Goal: Check status: Check status

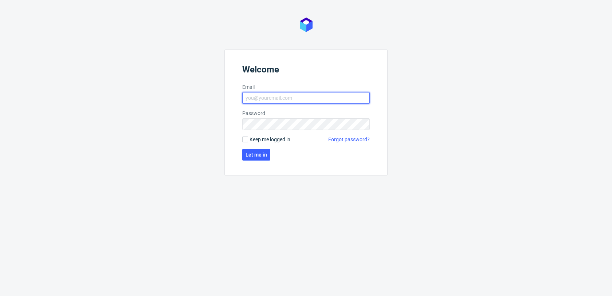
type input "bartlomiej.lesniczuk@packhelp.com"
click at [267, 140] on span "Keep me logged in" at bounding box center [270, 139] width 41 height 7
click at [248, 140] on input "Keep me logged in" at bounding box center [245, 140] width 6 height 6
checkbox input "true"
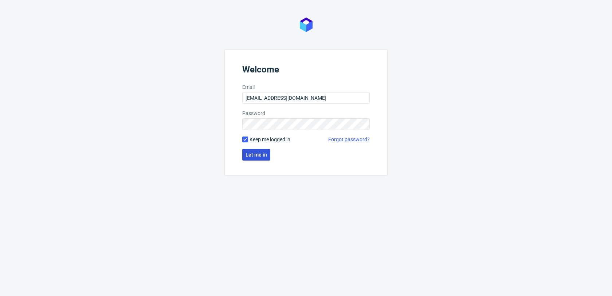
click at [261, 152] on span "Let me in" at bounding box center [256, 154] width 21 height 5
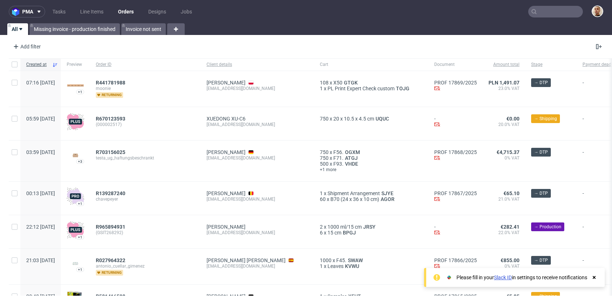
click at [543, 12] on input "text" at bounding box center [555, 12] width 55 height 12
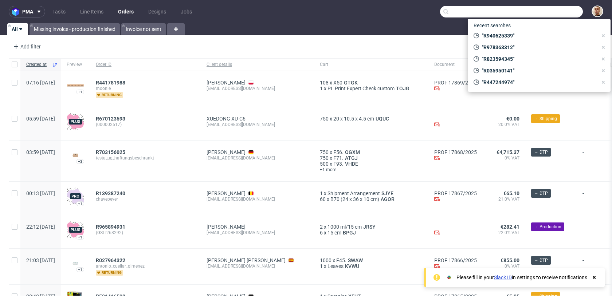
paste input "R004297998"
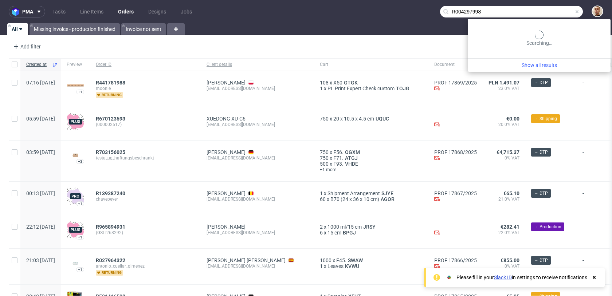
type input "R004297998"
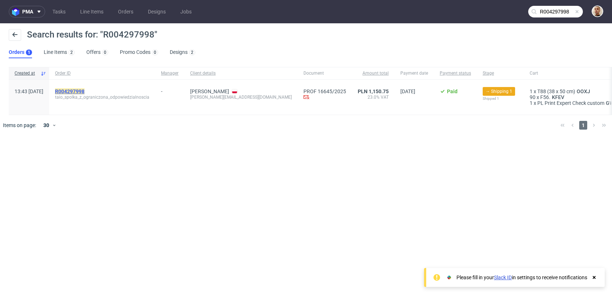
click at [85, 93] on mark "R004297998" at bounding box center [70, 92] width 30 height 6
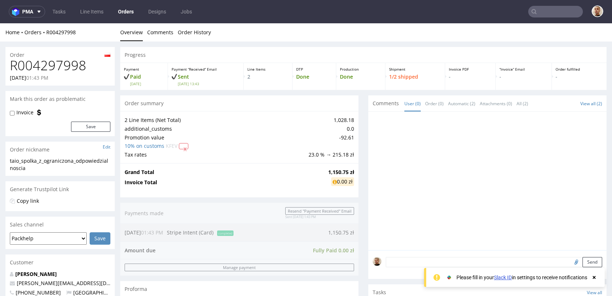
scroll to position [313, 0]
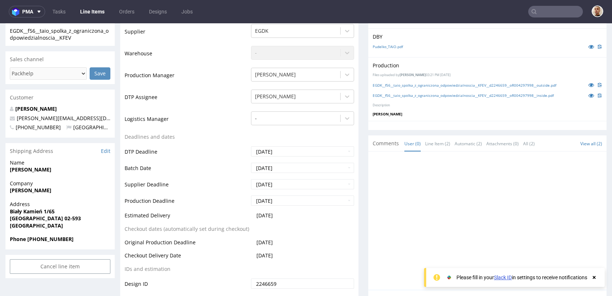
scroll to position [207, 0]
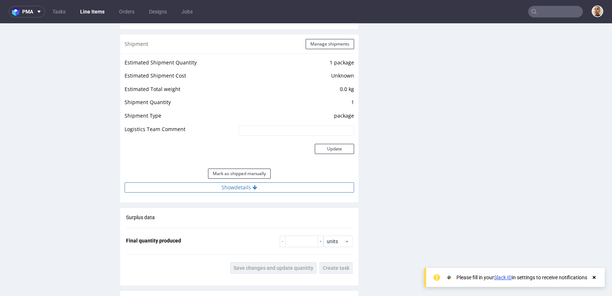
click at [226, 185] on button "Show details" at bounding box center [240, 188] width 230 height 10
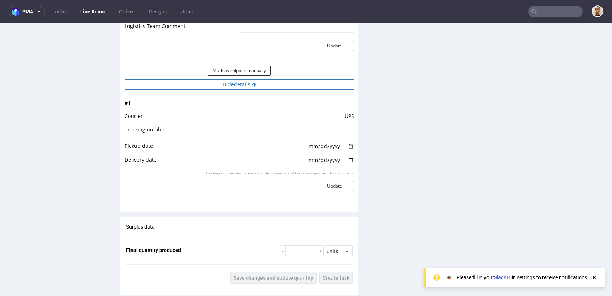
scroll to position [838, 0]
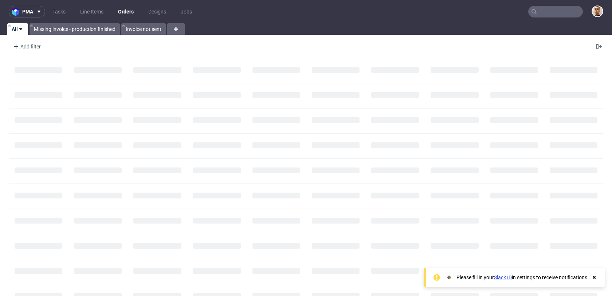
click at [545, 13] on input "text" at bounding box center [555, 12] width 55 height 12
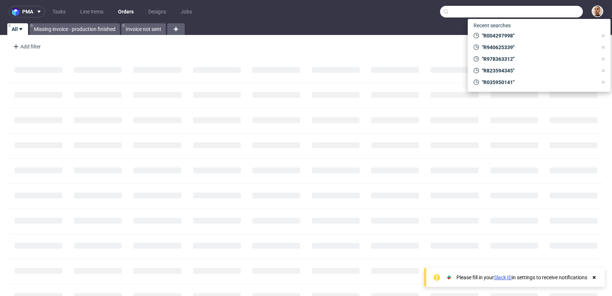
paste input "FBB0275530"
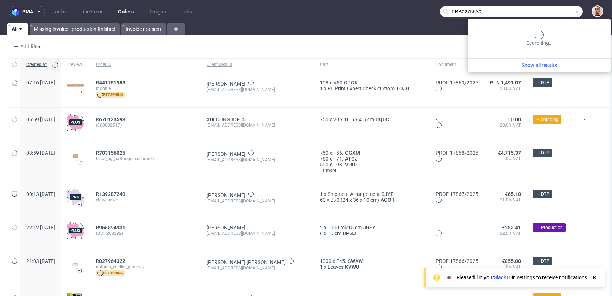
type input "FBB0275530"
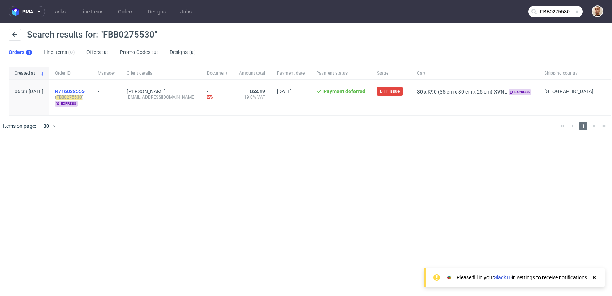
click at [85, 89] on span "R716038555" at bounding box center [70, 92] width 30 height 6
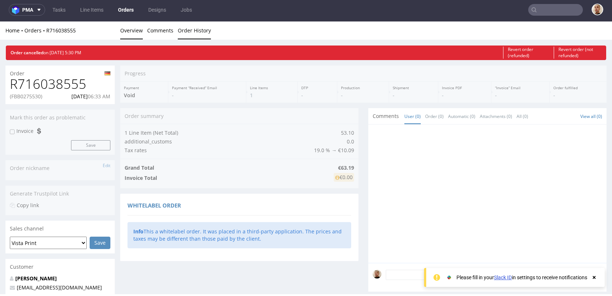
click at [205, 30] on link "Order History" at bounding box center [194, 30] width 33 height 18
